Goal: Task Accomplishment & Management: Manage account settings

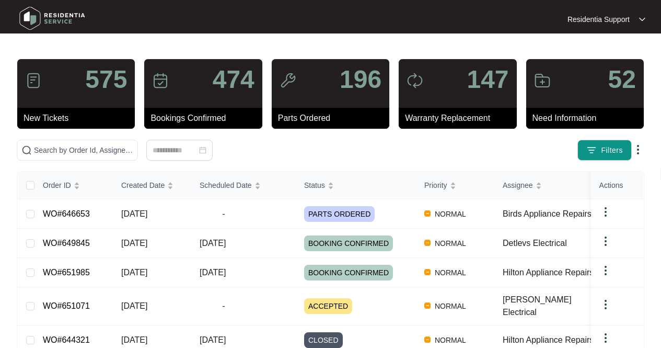
click at [59, 17] on img at bounding box center [52, 18] width 73 height 31
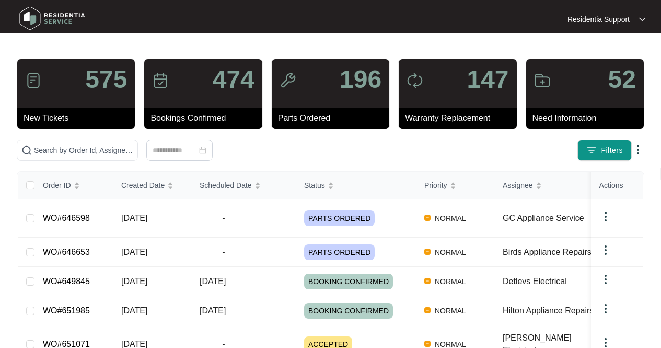
click at [623, 20] on p "Residentia Support" at bounding box center [599, 19] width 62 height 10
click at [593, 34] on p "Settings" at bounding box center [615, 37] width 44 height 10
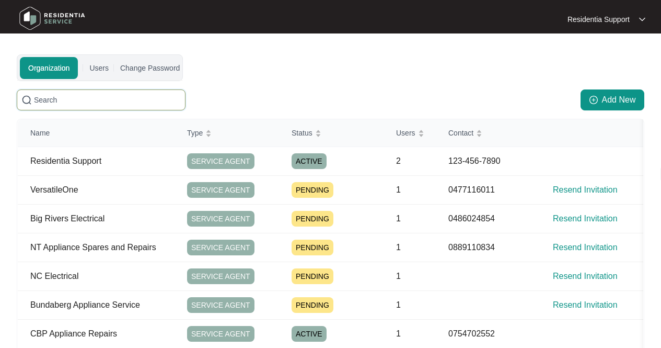
click at [113, 101] on input "text" at bounding box center [107, 100] width 147 height 12
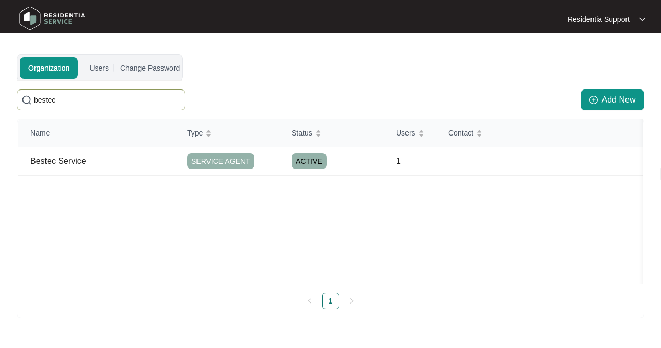
click at [106, 99] on input "bestec" at bounding box center [107, 100] width 147 height 12
type input "b"
type input "sydn"
